Goal: Information Seeking & Learning: Learn about a topic

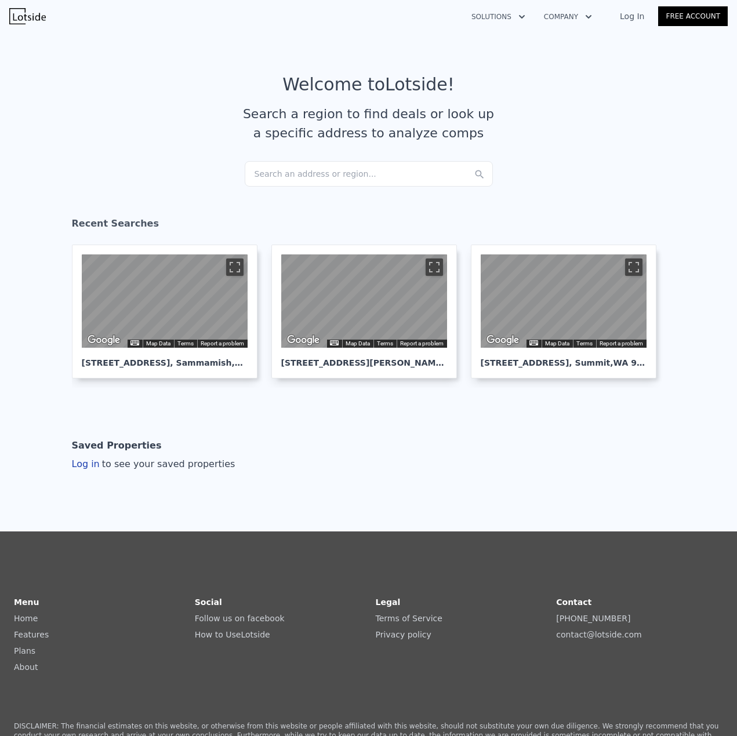
click at [306, 171] on div "Search an address or region..." at bounding box center [369, 174] width 248 height 26
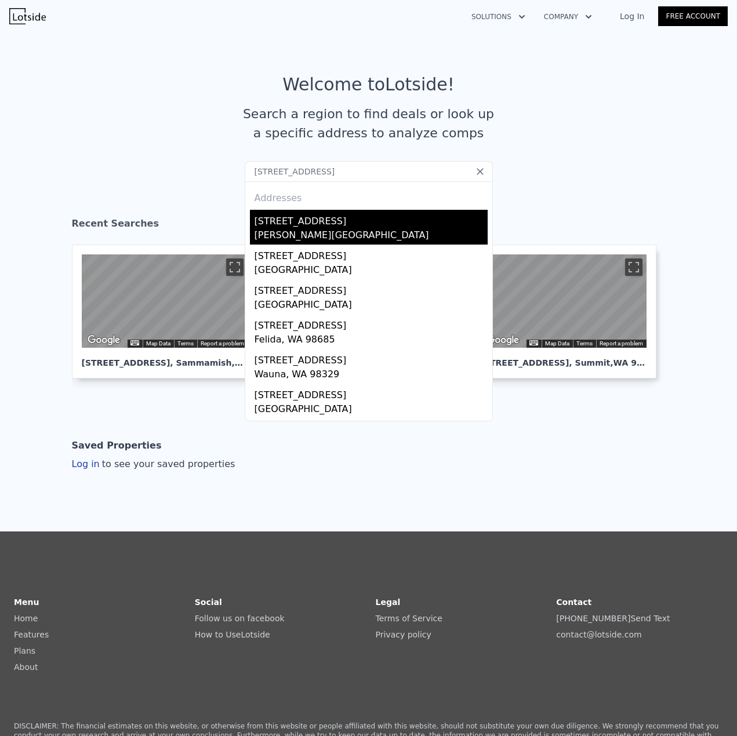
type input "[STREET_ADDRESS]"
click at [368, 226] on div "[STREET_ADDRESS]" at bounding box center [371, 219] width 233 height 19
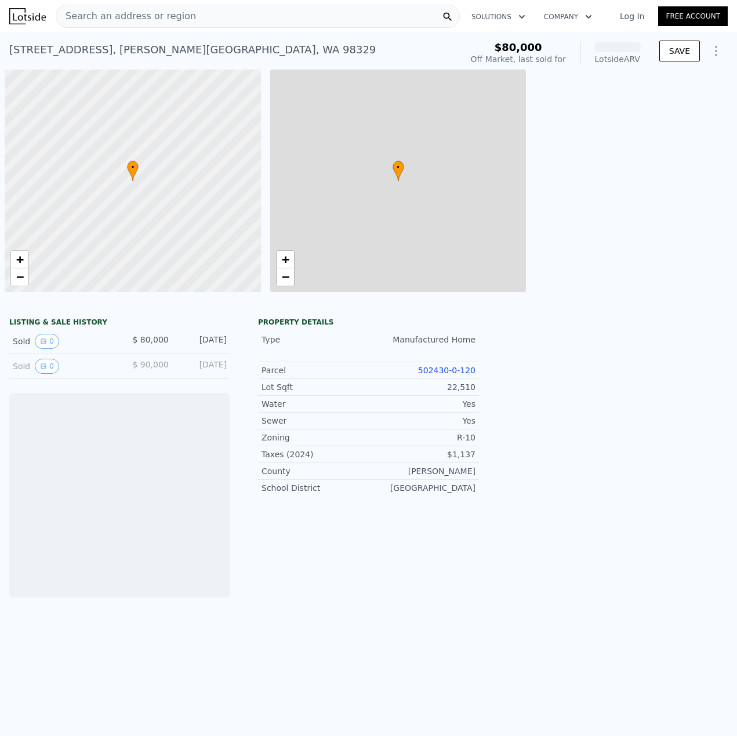
scroll to position [0, 5]
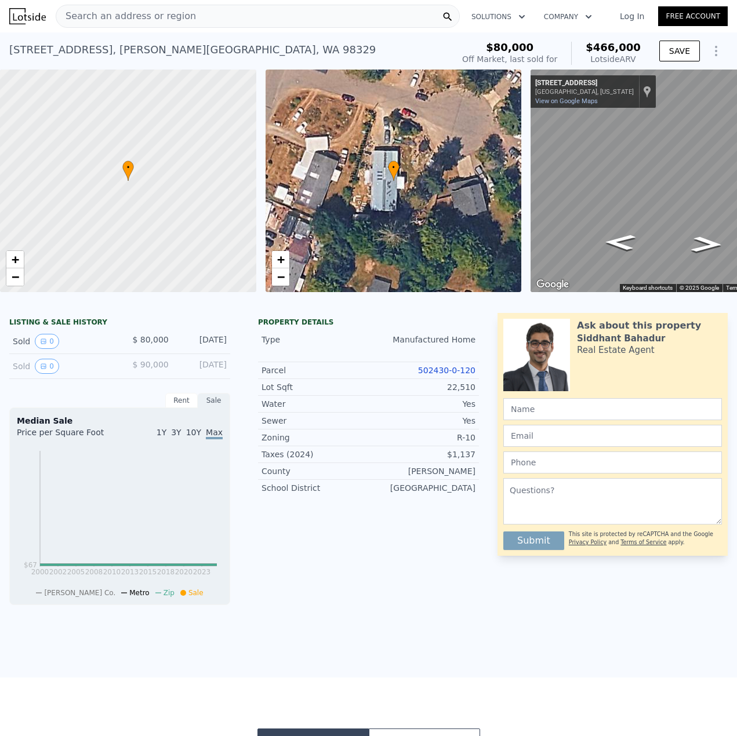
click at [320, 291] on div "• + −" at bounding box center [394, 181] width 256 height 223
click at [25, 277] on div at bounding box center [127, 181] width 307 height 267
click at [18, 279] on span "−" at bounding box center [16, 277] width 8 height 14
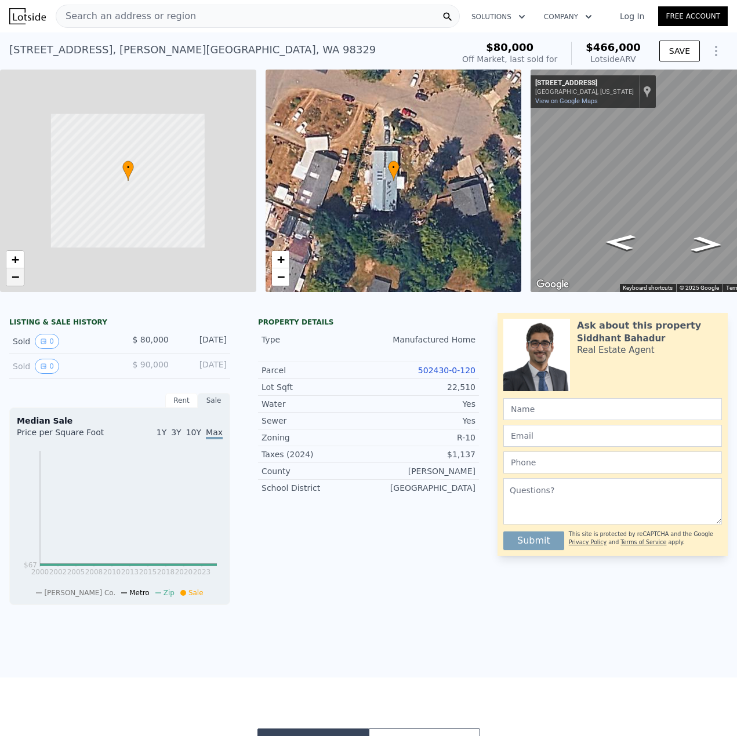
click at [18, 279] on span "−" at bounding box center [16, 277] width 8 height 14
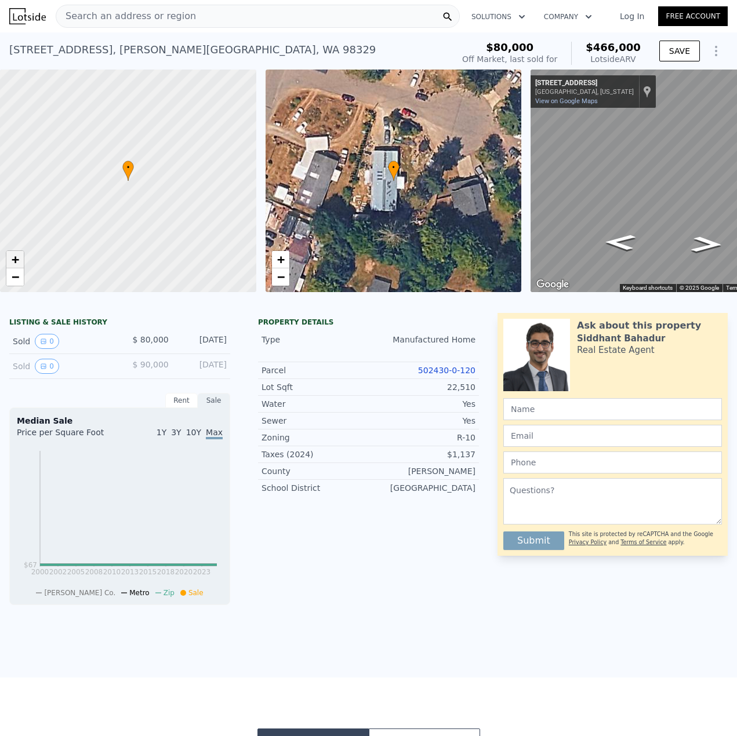
click at [21, 255] on link "+" at bounding box center [14, 259] width 17 height 17
click at [442, 375] on link "502430-0-120" at bounding box center [446, 370] width 57 height 9
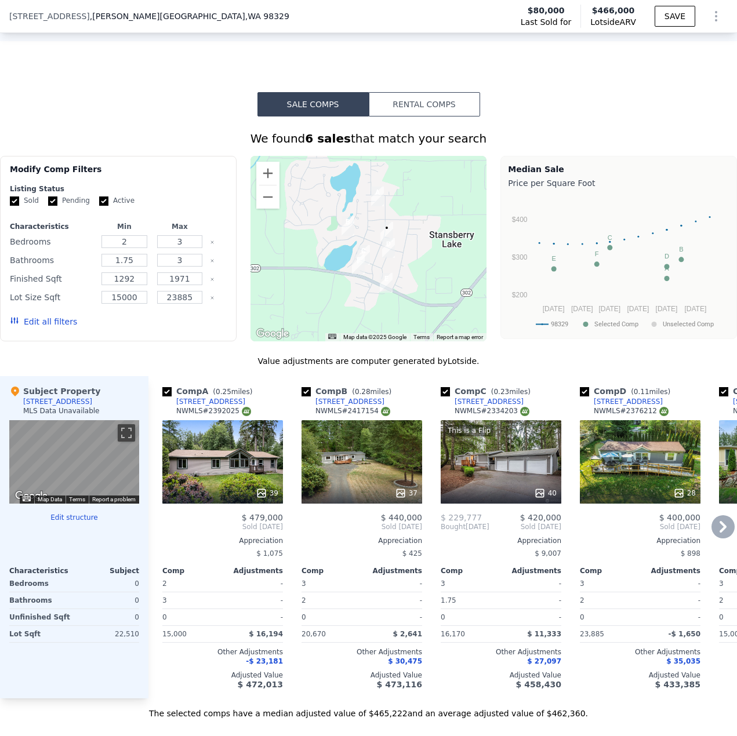
scroll to position [634, 0]
